Goal: Information Seeking & Learning: Learn about a topic

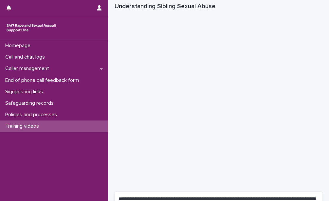
scroll to position [26, 0]
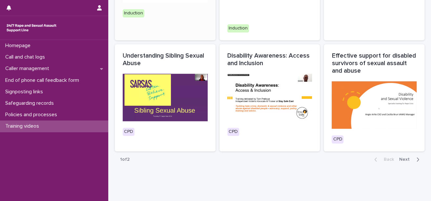
scroll to position [357, 0]
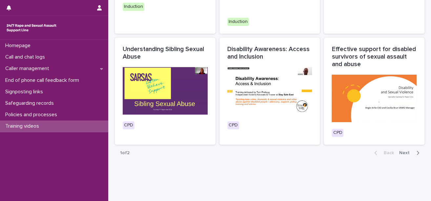
click at [329, 150] on icon "button" at bounding box center [417, 153] width 3 height 6
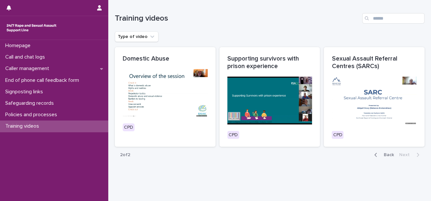
click at [329, 155] on icon "button" at bounding box center [375, 155] width 3 height 6
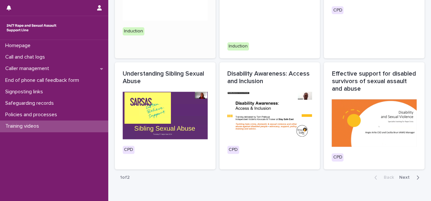
scroll to position [341, 0]
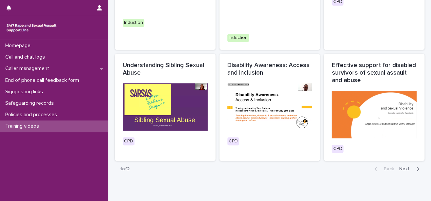
click at [329, 166] on icon "button" at bounding box center [417, 169] width 3 height 6
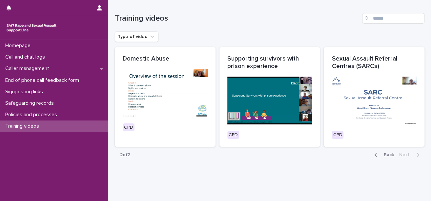
click at [286, 13] on div "Training videos" at bounding box center [269, 18] width 309 height 10
click at [329, 155] on icon "button" at bounding box center [375, 155] width 3 height 6
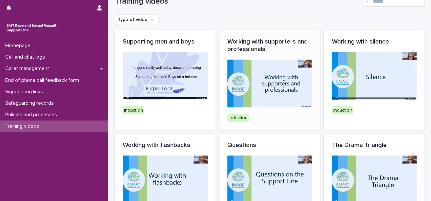
scroll to position [26, 0]
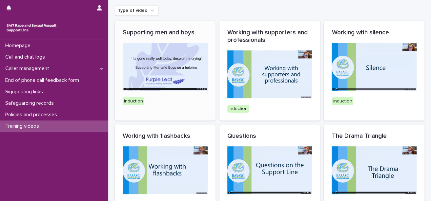
click at [158, 87] on img at bounding box center [165, 67] width 85 height 48
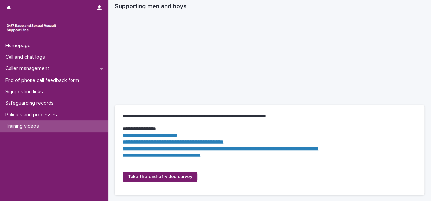
scroll to position [131, 0]
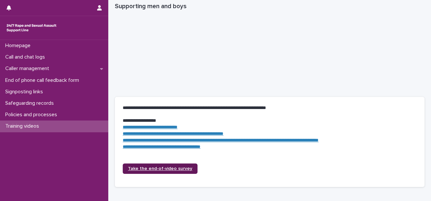
click at [165, 168] on span "Take the end-of-video survey" at bounding box center [160, 168] width 64 height 5
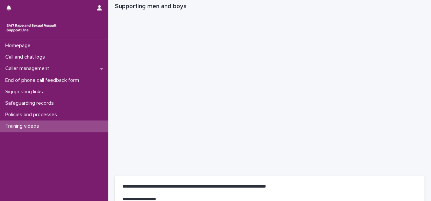
scroll to position [26, 0]
